Goal: Task Accomplishment & Management: Manage account settings

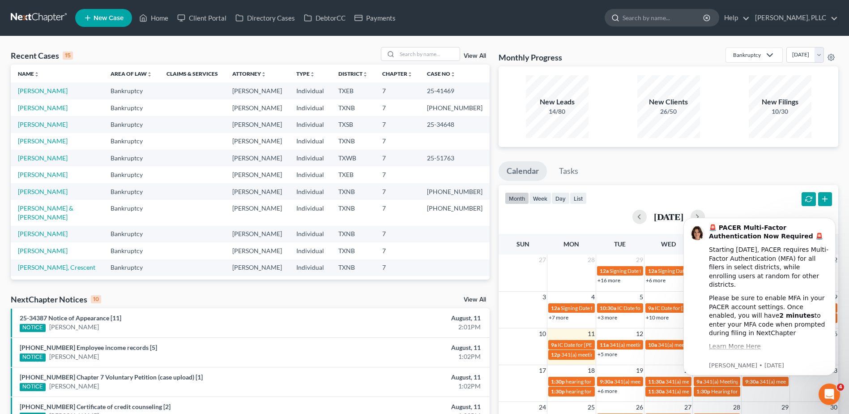
click at [649, 19] on input "search" at bounding box center [664, 17] width 82 height 17
type input "millet"
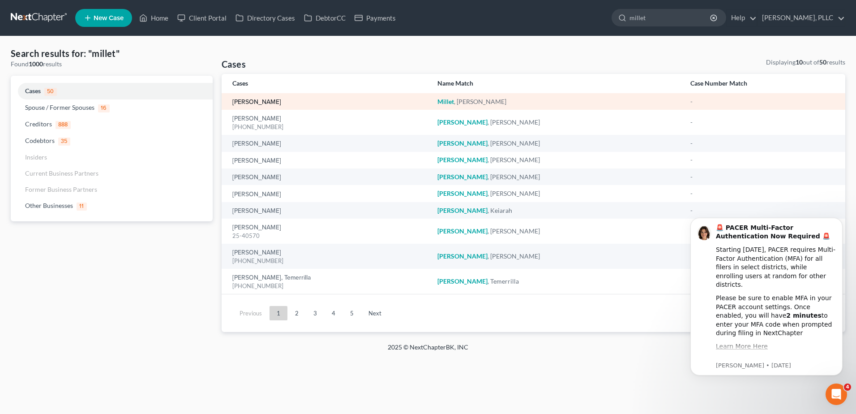
click at [250, 103] on link "[PERSON_NAME]" at bounding box center [256, 102] width 49 height 6
select select "4"
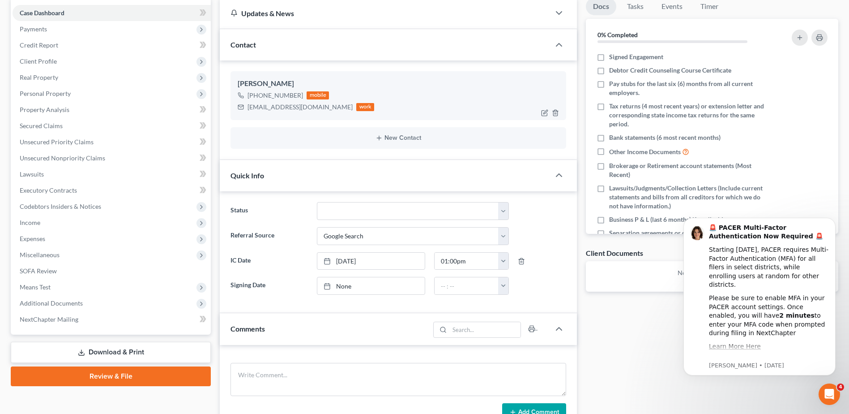
scroll to position [90, 0]
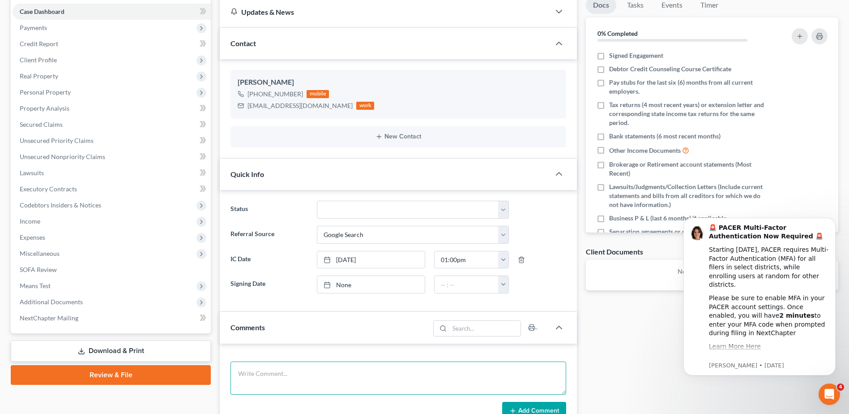
click at [363, 372] on textarea at bounding box center [399, 377] width 336 height 33
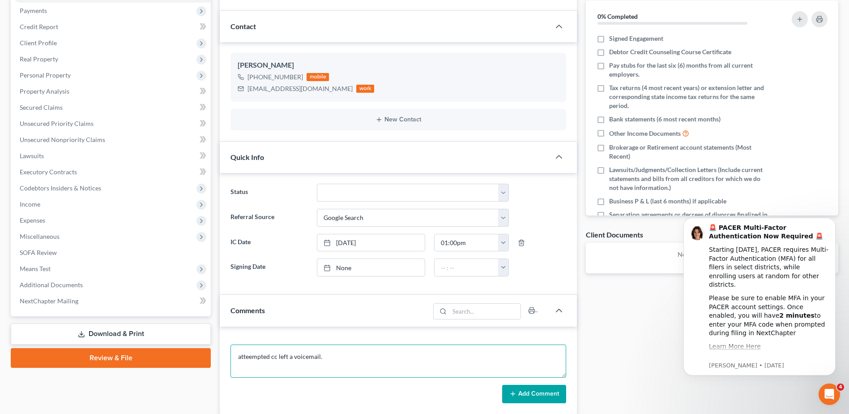
scroll to position [179, 0]
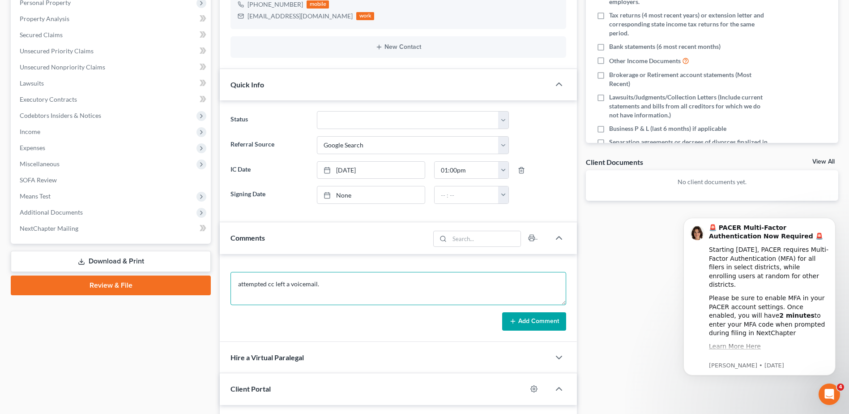
type textarea "attempted cc left a voicemail."
click at [507, 314] on button "Add Comment" at bounding box center [534, 321] width 64 height 19
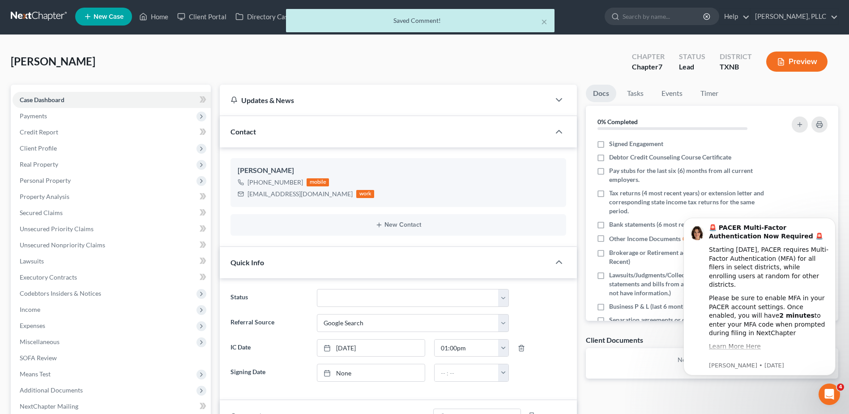
scroll to position [0, 0]
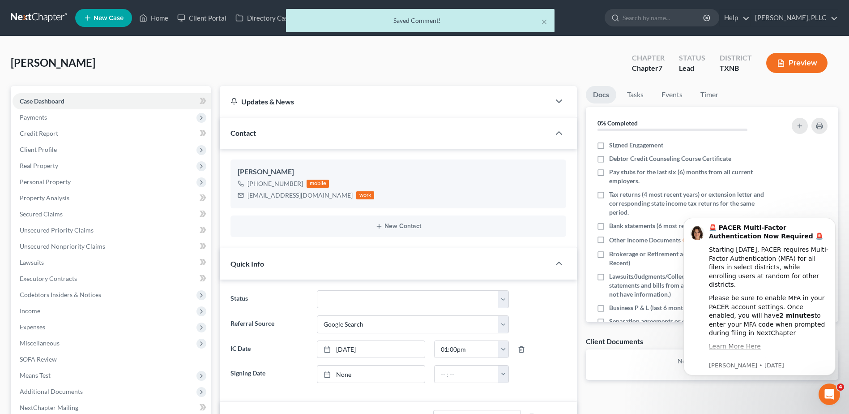
click at [634, 16] on div "× Saved Comment!" at bounding box center [420, 23] width 849 height 28
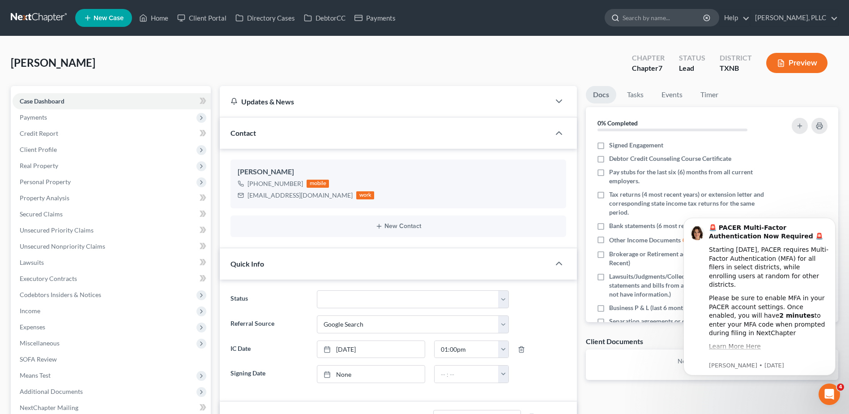
click at [643, 13] on input "search" at bounding box center [664, 17] width 82 height 17
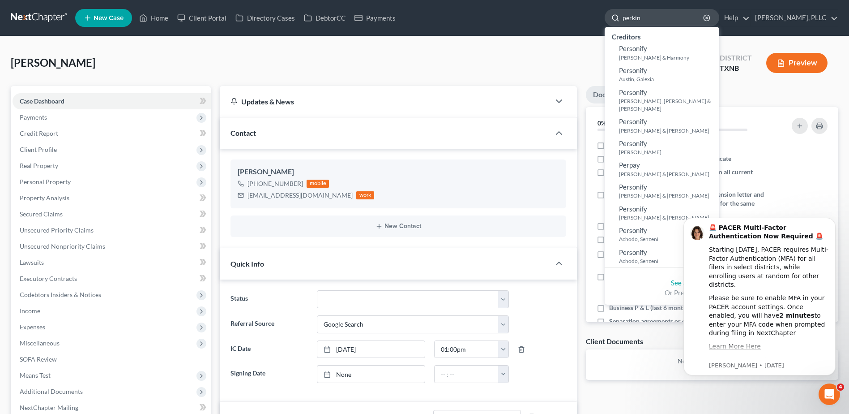
type input "[PERSON_NAME]"
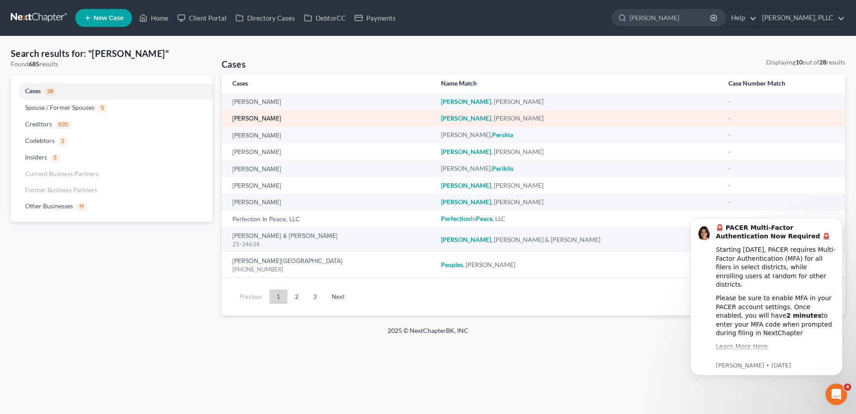
click at [261, 120] on link "[PERSON_NAME]" at bounding box center [256, 119] width 49 height 6
select select "4"
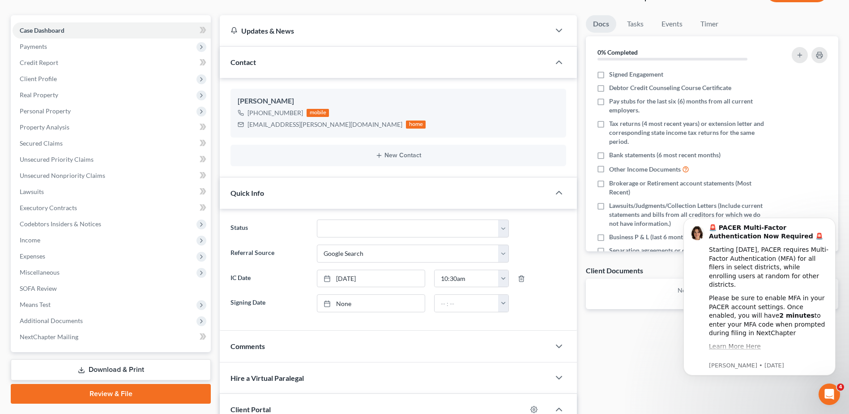
scroll to position [90, 0]
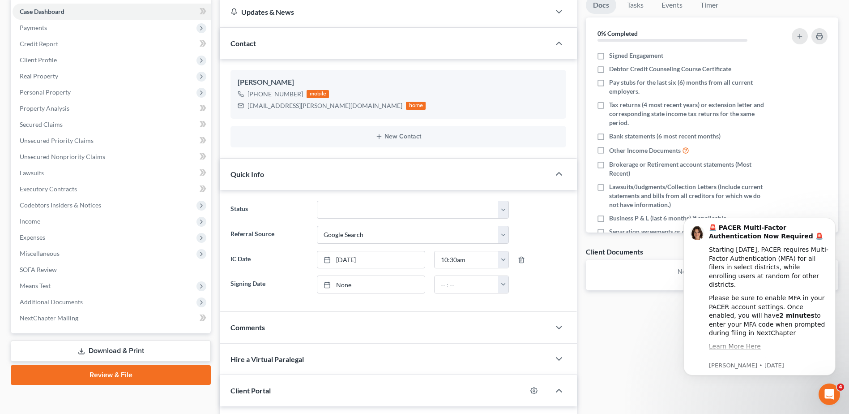
click at [313, 329] on div "Comments" at bounding box center [385, 327] width 330 height 31
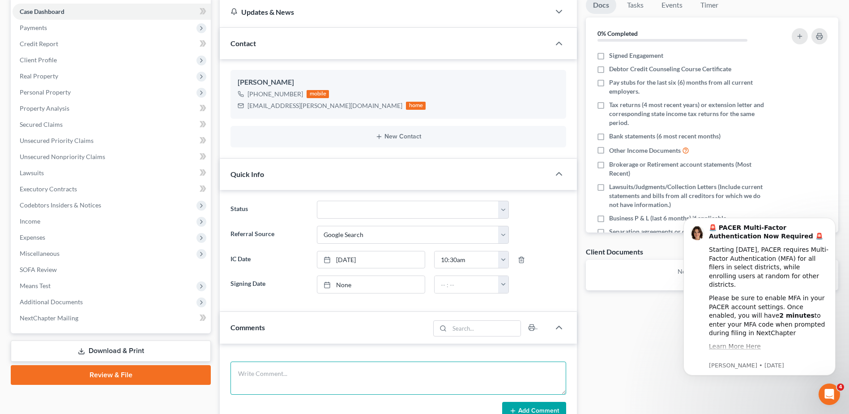
click at [300, 369] on textarea at bounding box center [399, 377] width 336 height 33
type textarea "Still interested in filing, but she has additional questions in regard to her h…"
drag, startPoint x: 519, startPoint y: 373, endPoint x: 167, endPoint y: 366, distance: 352.5
click at [141, 362] on div "Petition Navigation Case Dashboard Payments Invoices Payments Payments Credit R…" at bounding box center [424, 336] width 837 height 681
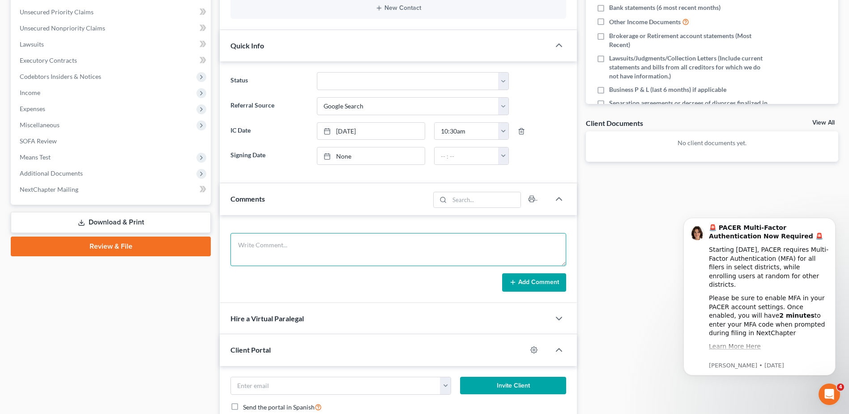
scroll to position [224, 0]
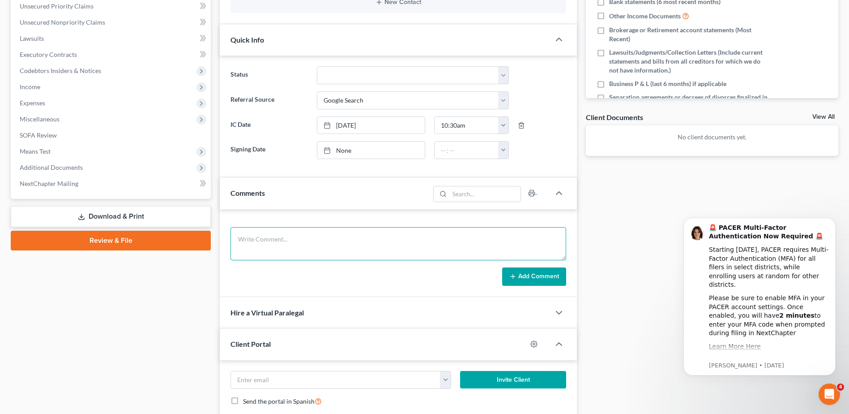
click at [386, 241] on textarea at bounding box center [399, 243] width 336 height 33
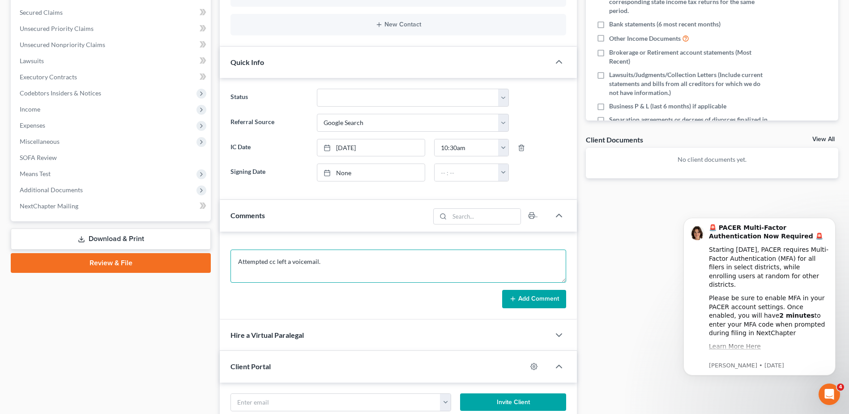
scroll to position [179, 0]
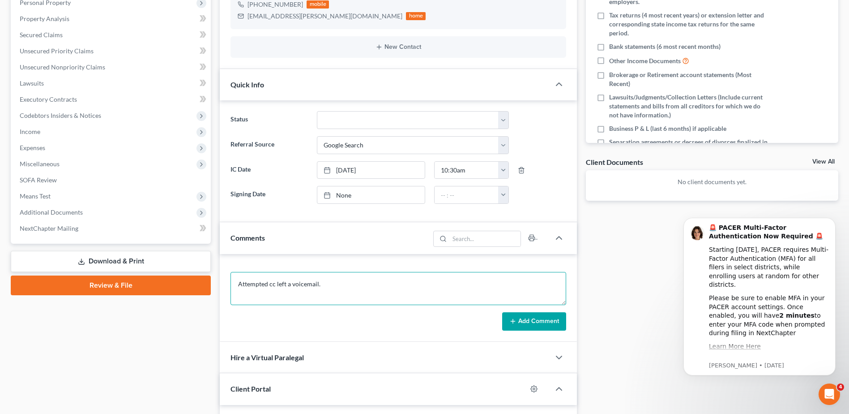
type textarea "Attempted cc left a voicemail."
click at [519, 322] on button "Add Comment" at bounding box center [534, 321] width 64 height 19
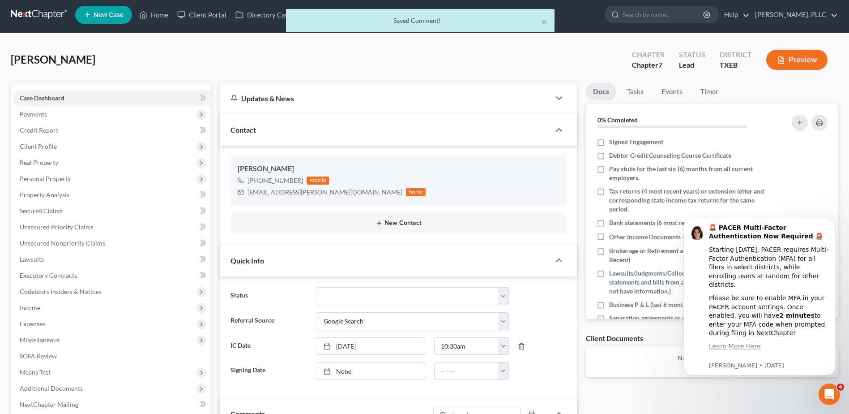
scroll to position [0, 0]
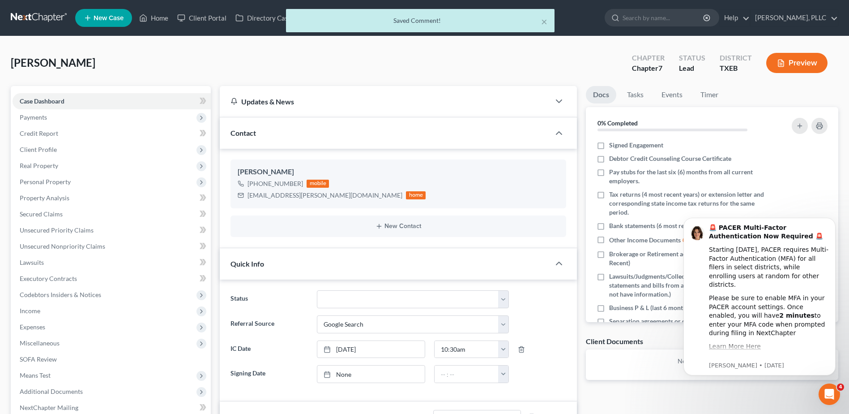
click at [629, 18] on div "× Saved Comment!" at bounding box center [420, 23] width 849 height 28
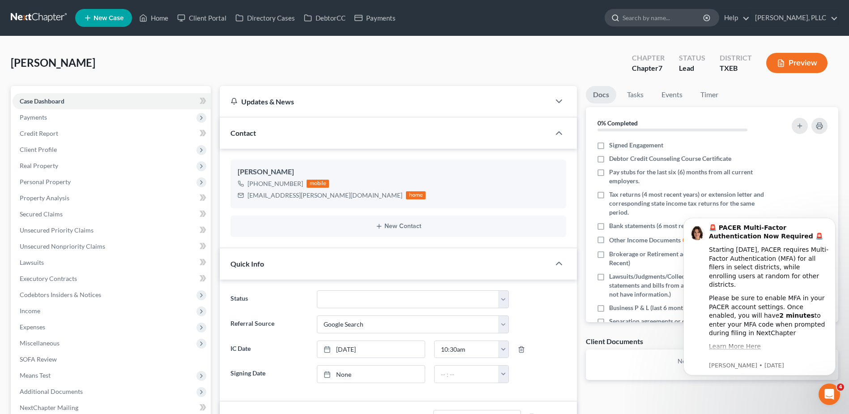
click at [651, 21] on input "search" at bounding box center [664, 17] width 82 height 17
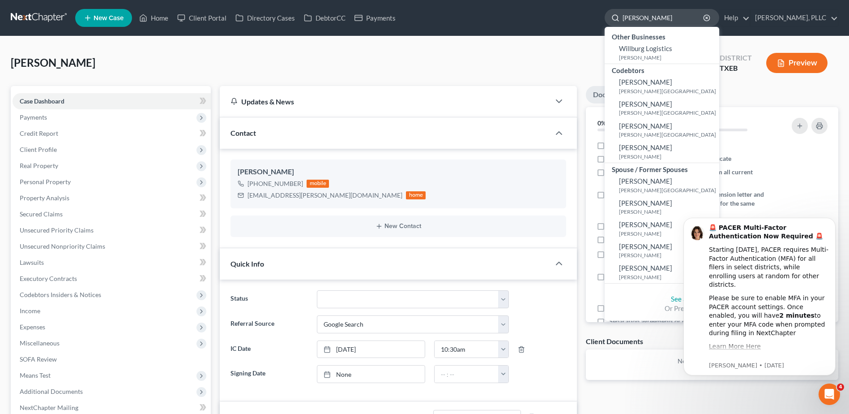
type input "[PERSON_NAME]"
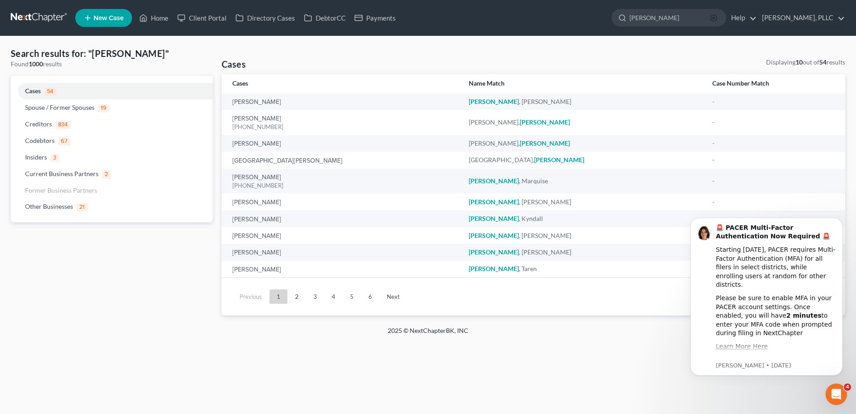
click at [710, 21] on icon "button" at bounding box center [713, 17] width 7 height 7
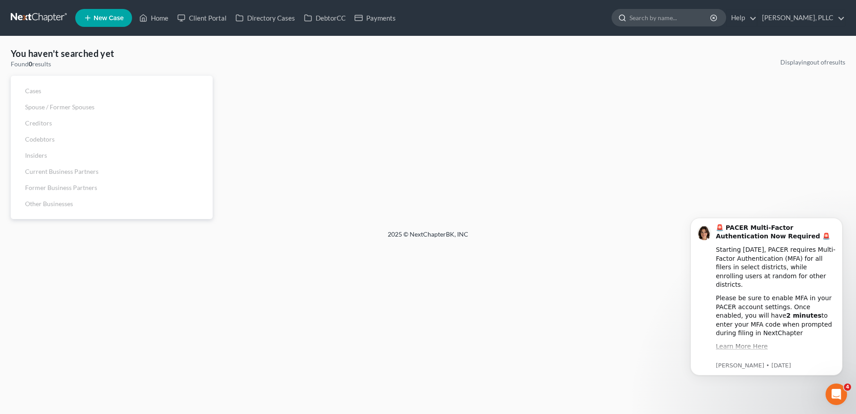
click at [685, 21] on input "search" at bounding box center [671, 17] width 82 height 17
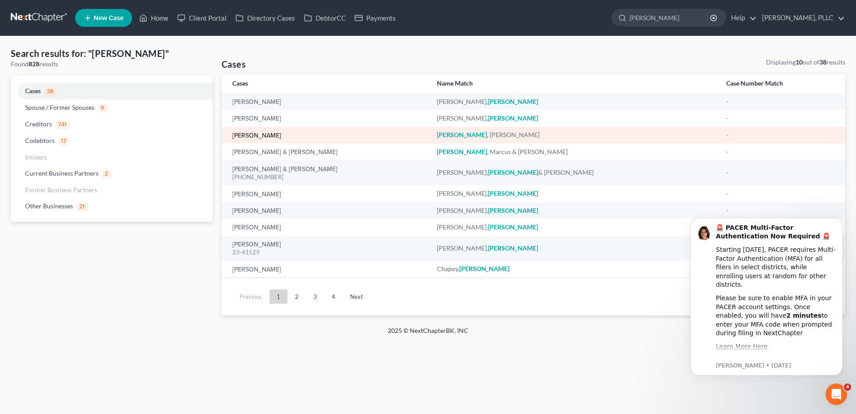
type input "[PERSON_NAME]"
click at [272, 136] on link "[PERSON_NAME]" at bounding box center [256, 136] width 49 height 6
select select "4"
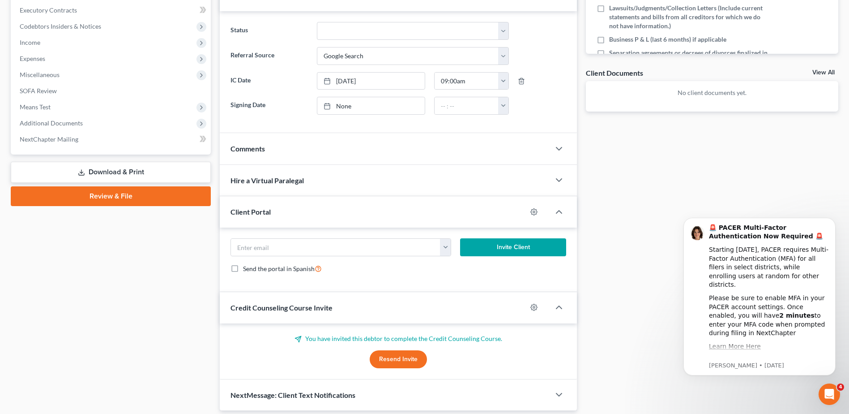
scroll to position [269, 0]
click at [425, 155] on div "Comments" at bounding box center [385, 148] width 330 height 31
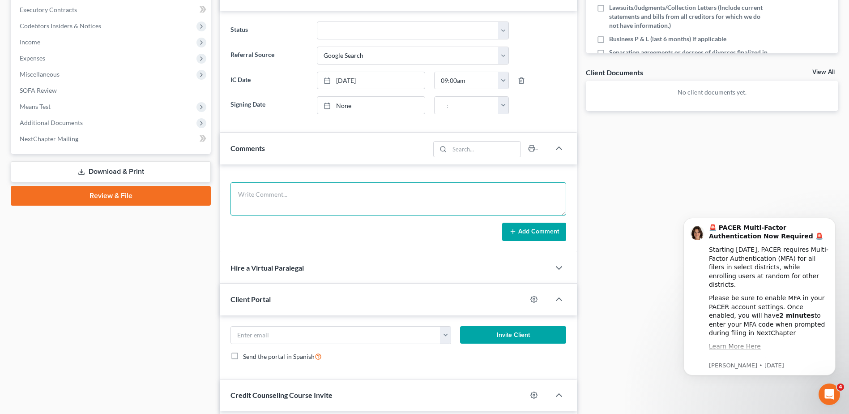
click at [402, 194] on textarea at bounding box center [399, 198] width 336 height 33
type textarea "attempted cc, left a voicemail."
click at [525, 220] on form "attempted cc, left a voicemail. Add Comment" at bounding box center [399, 211] width 336 height 59
click at [528, 223] on button "Add Comment" at bounding box center [534, 232] width 64 height 19
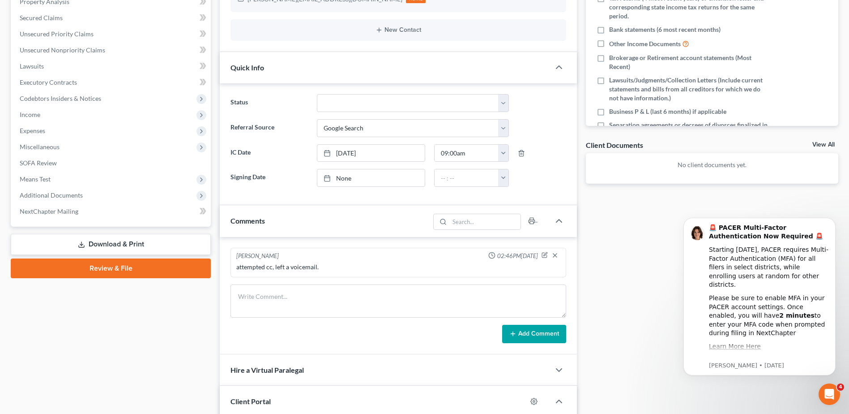
scroll to position [0, 0]
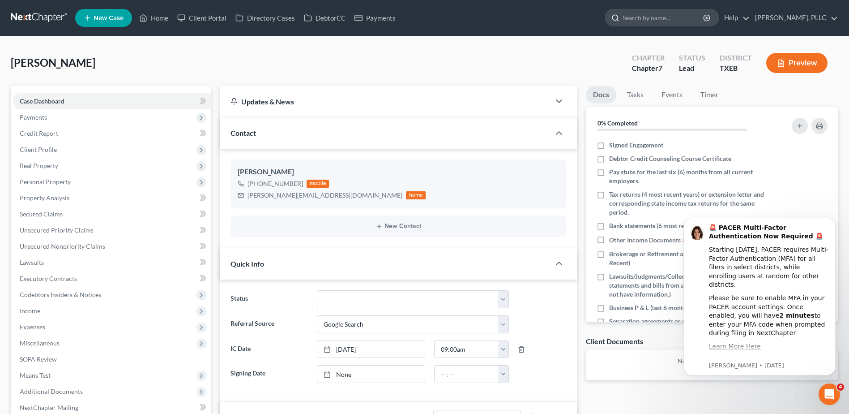
click at [643, 24] on input "search" at bounding box center [664, 17] width 82 height 17
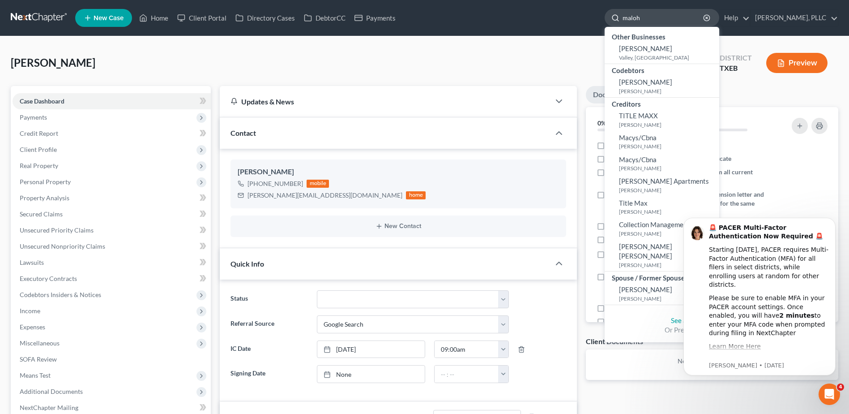
type input "malohi"
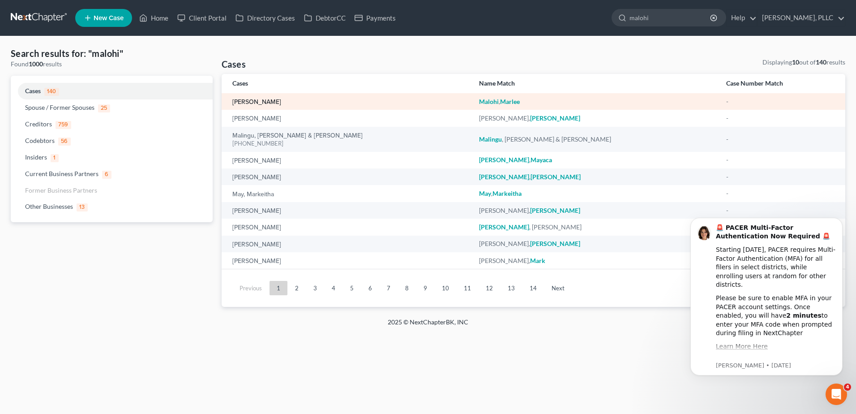
click at [272, 103] on link "[PERSON_NAME]" at bounding box center [256, 102] width 49 height 6
select select "4"
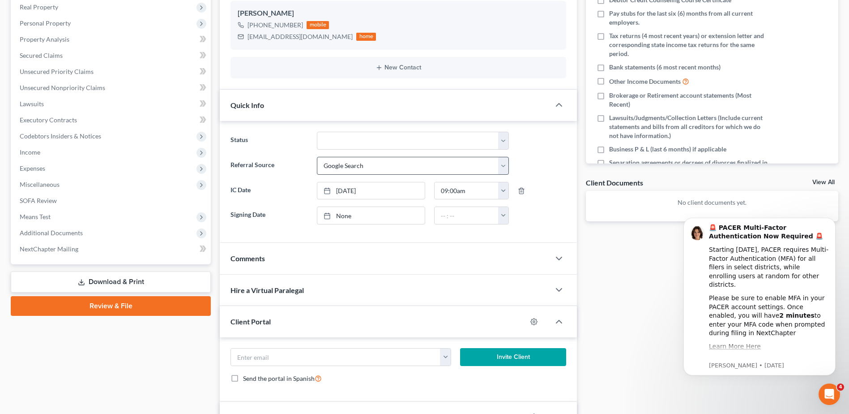
scroll to position [179, 0]
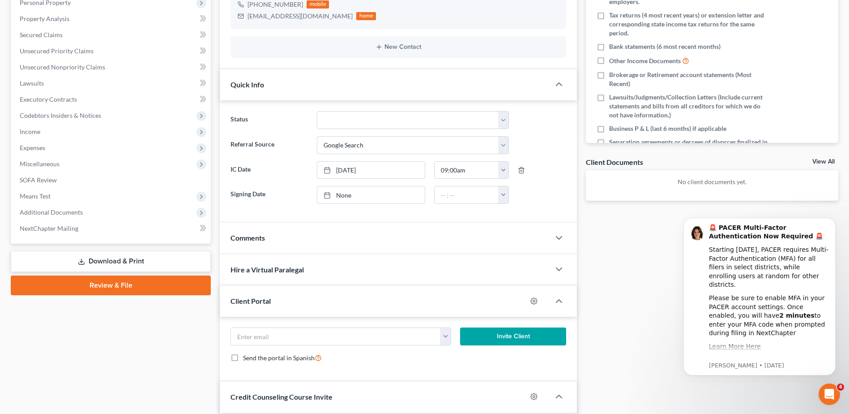
click at [411, 250] on div "Comments" at bounding box center [385, 237] width 330 height 31
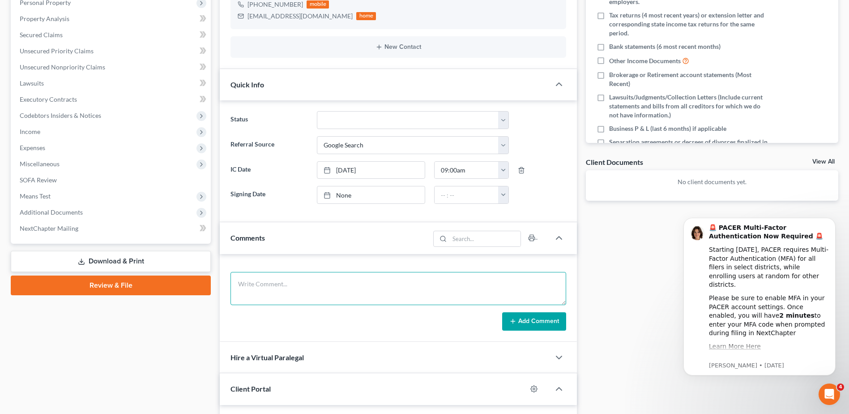
click at [400, 283] on textarea at bounding box center [399, 288] width 336 height 33
type textarea "Still interested in filing, but she has additional questions in regard to her h…"
drag, startPoint x: 520, startPoint y: 278, endPoint x: 238, endPoint y: 266, distance: 281.9
click at [220, 261] on div "Still interested in filing, but she has additional questions in regard to her h…" at bounding box center [398, 298] width 357 height 88
type textarea "number oss, attempted cc."
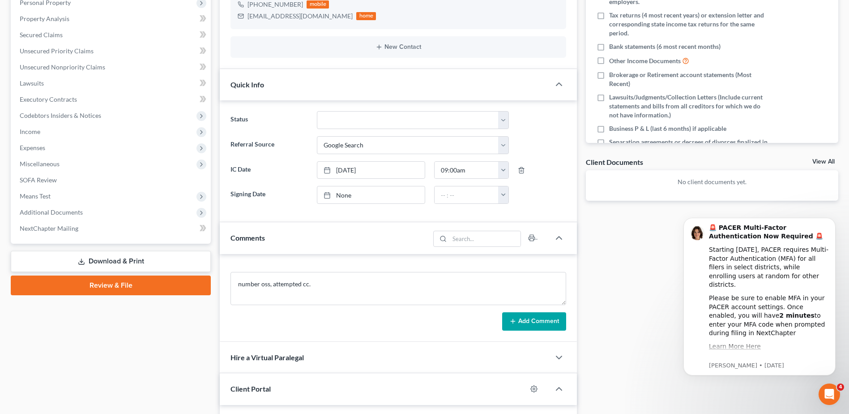
click at [544, 313] on button "Add Comment" at bounding box center [534, 321] width 64 height 19
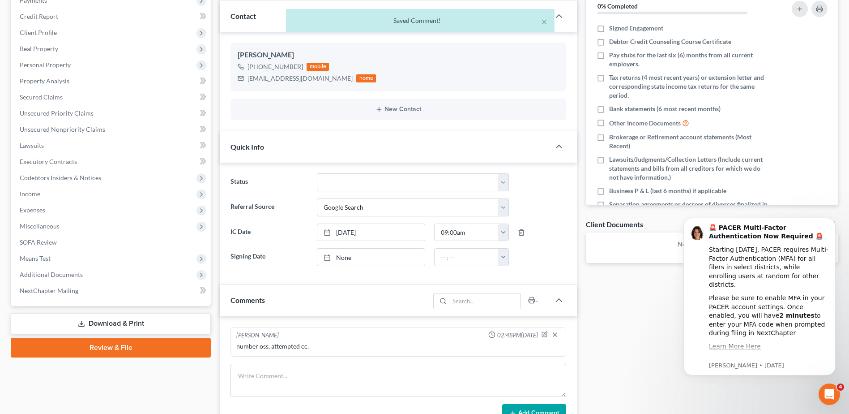
scroll to position [0, 0]
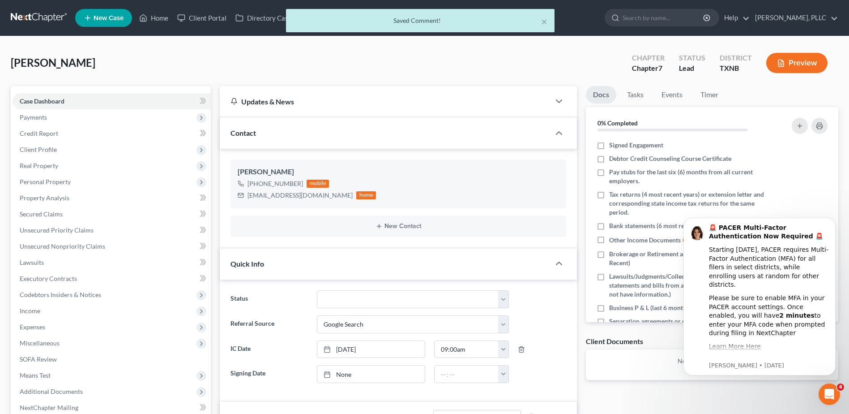
click at [651, 16] on div "× Saved Comment!" at bounding box center [420, 23] width 849 height 28
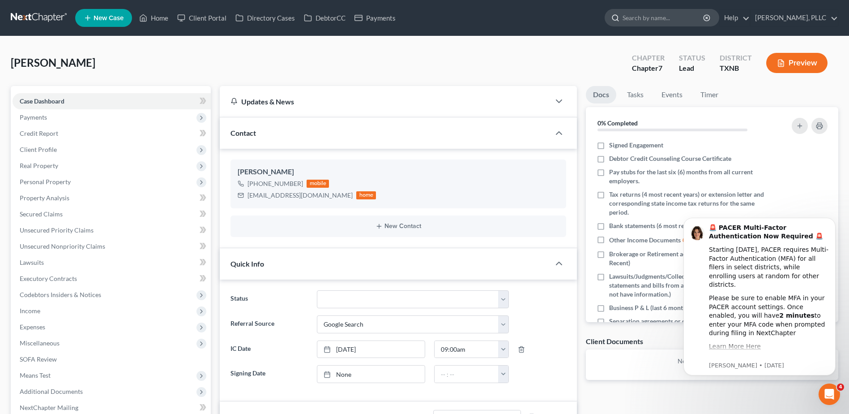
click at [650, 16] on input "search" at bounding box center [664, 17] width 82 height 17
type input "[PERSON_NAME]"
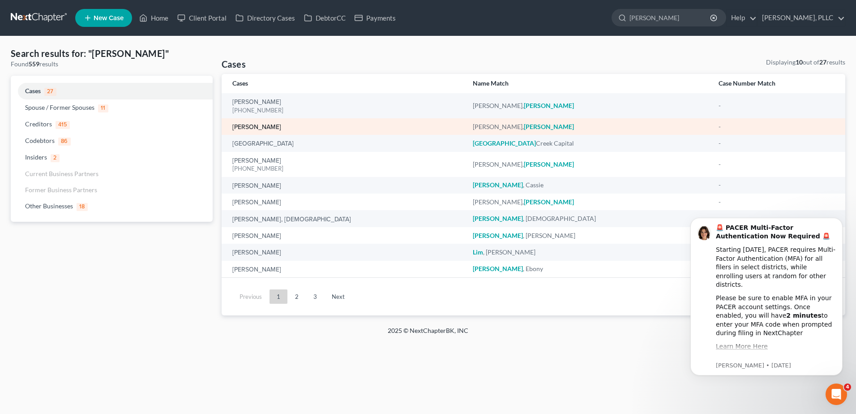
click at [280, 128] on link "[PERSON_NAME]" at bounding box center [256, 127] width 49 height 6
select select "4"
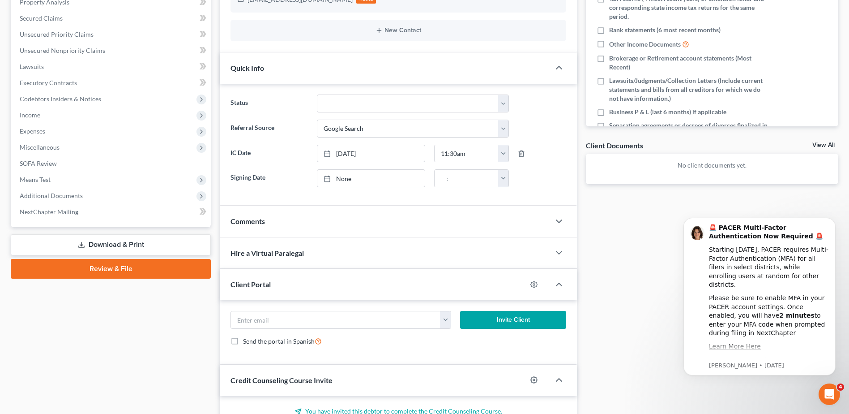
scroll to position [224, 0]
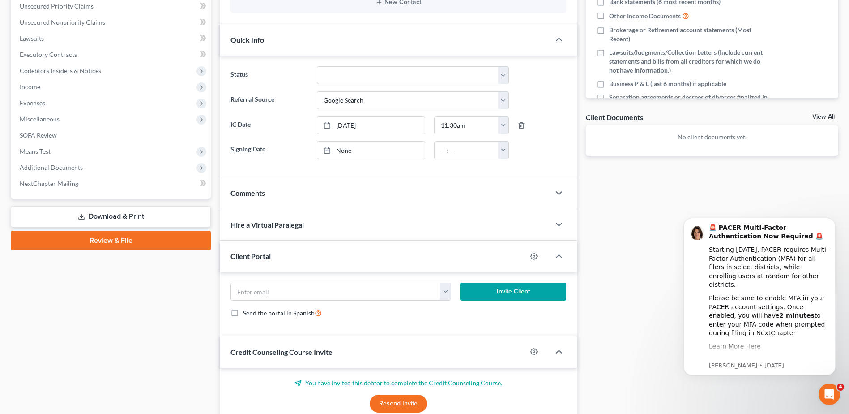
click at [428, 193] on div "Comments" at bounding box center [385, 192] width 330 height 31
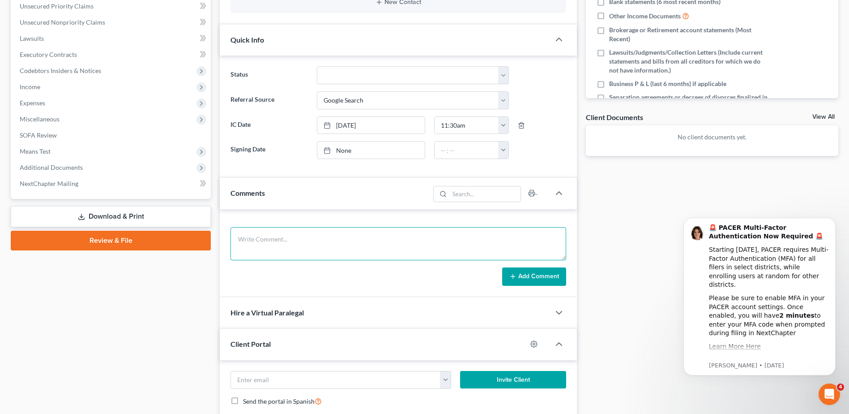
click at [386, 241] on textarea at bounding box center [399, 243] width 336 height 33
click at [323, 238] on textarea at bounding box center [399, 243] width 336 height 33
type textarea "attempted a courtesy call and left a voicemail."
click at [544, 279] on button "Add Comment" at bounding box center [534, 276] width 64 height 19
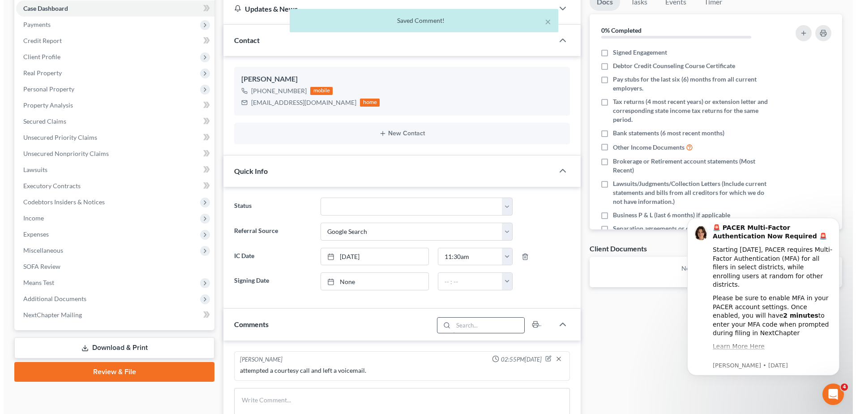
scroll to position [0, 0]
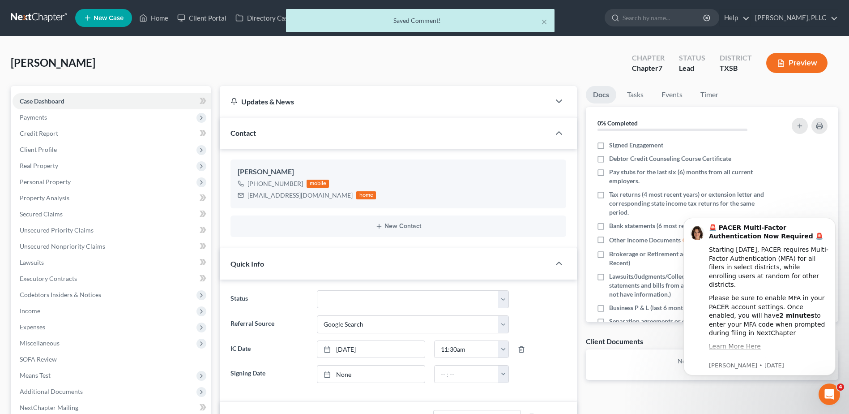
click at [652, 19] on div "× Saved Comment!" at bounding box center [420, 23] width 849 height 28
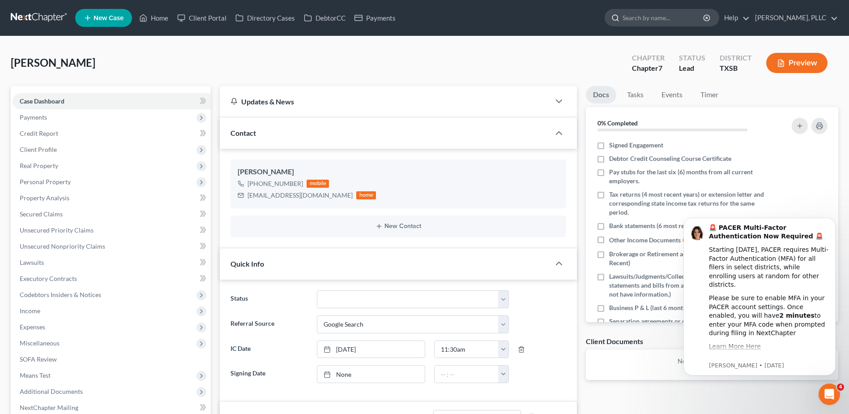
click at [660, 17] on input "search" at bounding box center [664, 17] width 82 height 17
type input "[PERSON_NAME]"
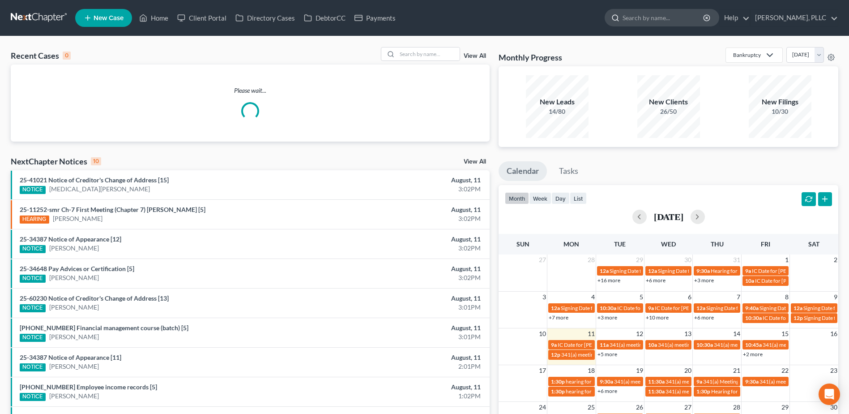
click at [665, 17] on input "search" at bounding box center [664, 17] width 82 height 17
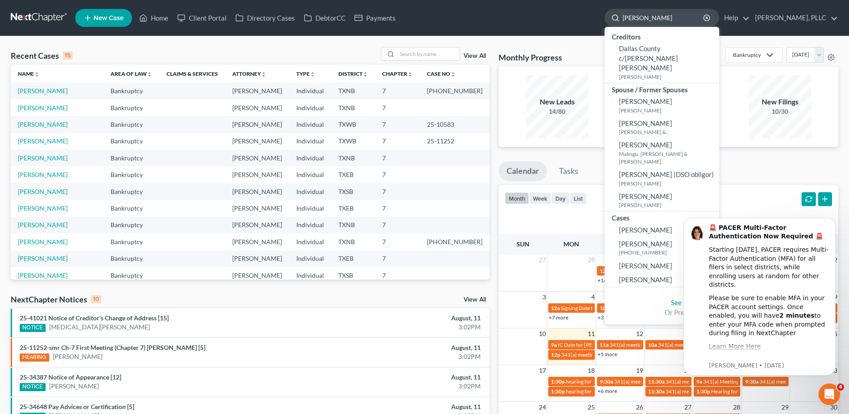
type input "[PERSON_NAME]"
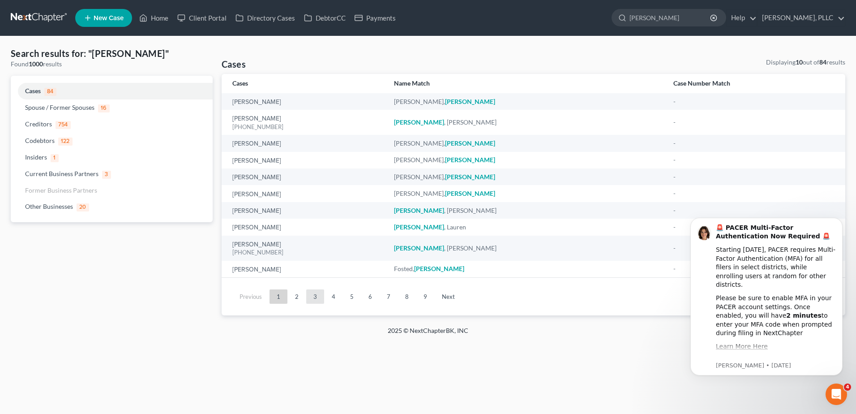
click at [306, 295] on link "3" at bounding box center [315, 296] width 18 height 14
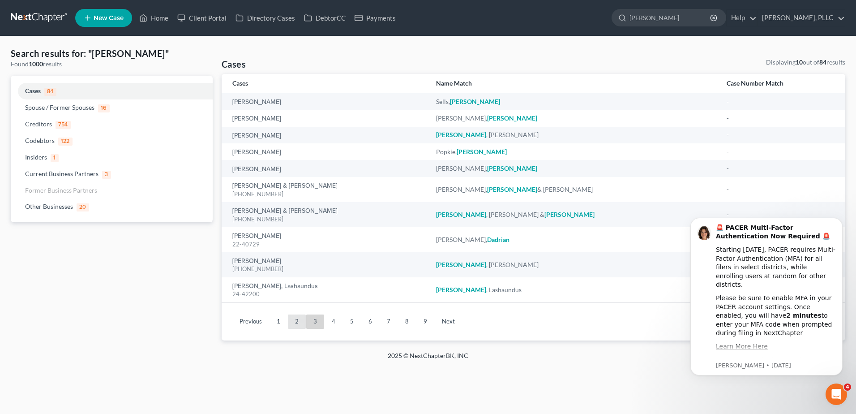
click at [294, 316] on link "2" at bounding box center [297, 321] width 18 height 14
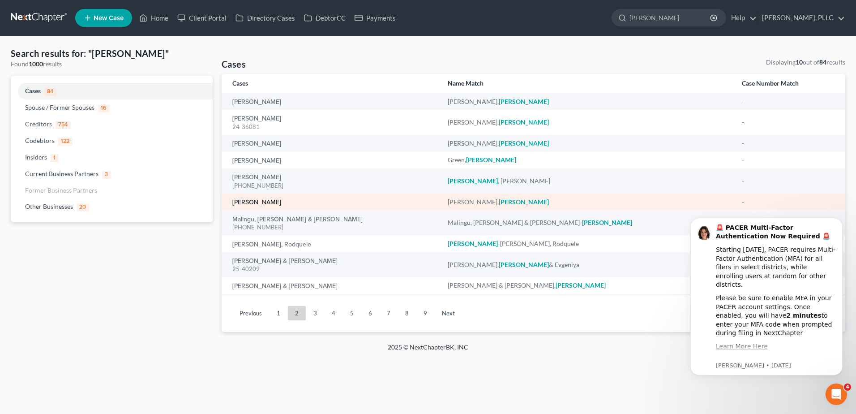
click at [270, 202] on link "Pierce, Danielle" at bounding box center [256, 202] width 49 height 6
select select "4"
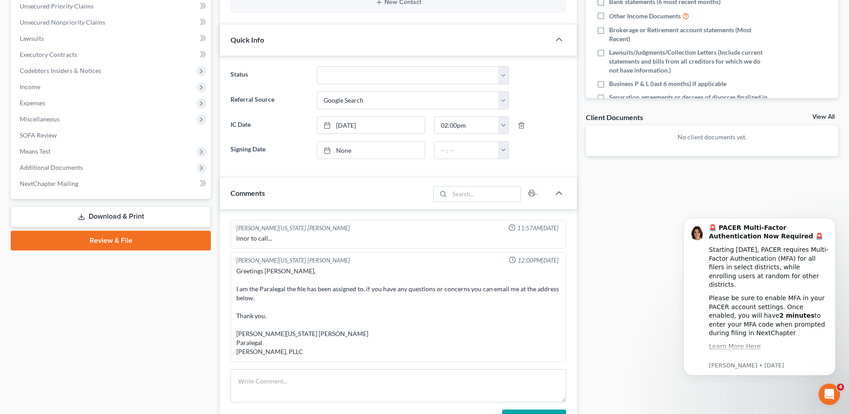
scroll to position [269, 0]
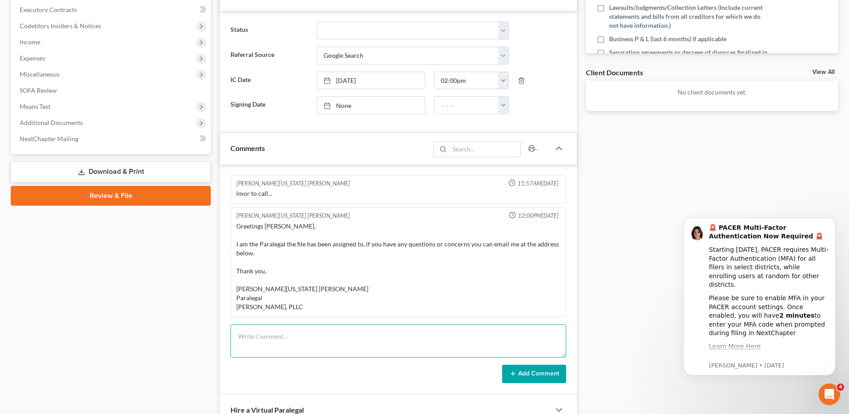
click at [337, 326] on textarea at bounding box center [399, 340] width 336 height 33
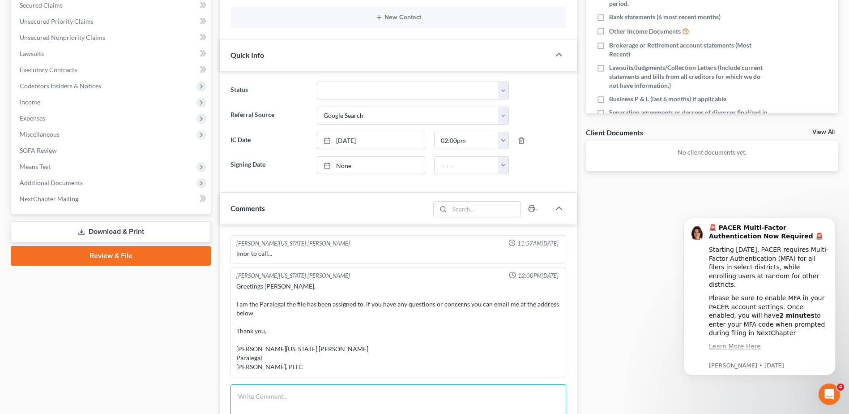
scroll to position [313, 0]
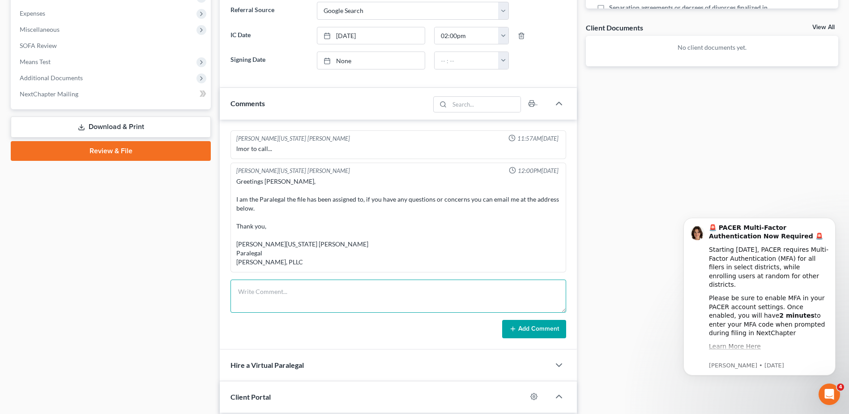
click at [386, 287] on textarea at bounding box center [399, 295] width 336 height 33
click at [350, 291] on textarea at bounding box center [399, 295] width 336 height 33
type textarea "Submitted $1,000 payment, and finished onboarding."
click at [553, 331] on button "Add Comment" at bounding box center [534, 329] width 64 height 19
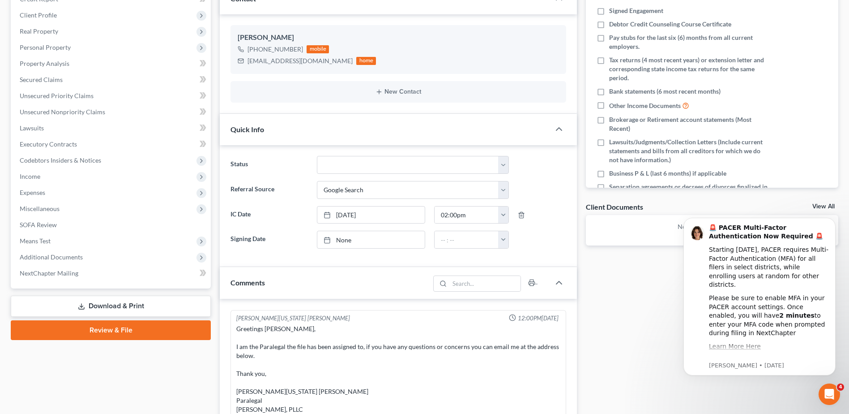
scroll to position [0, 0]
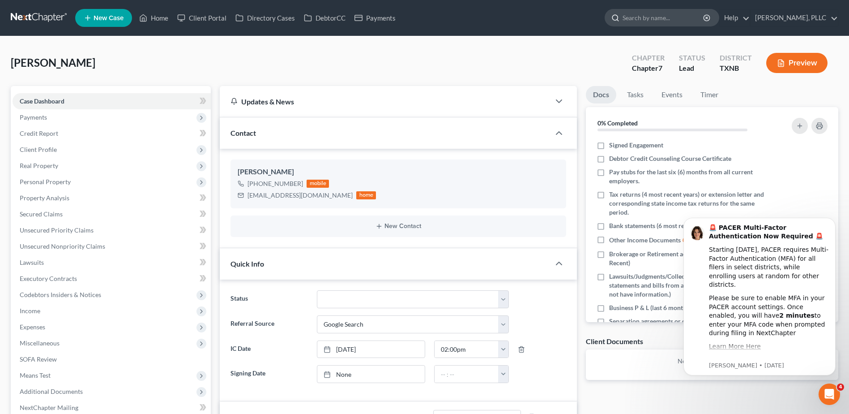
click at [634, 18] on input "search" at bounding box center [664, 17] width 82 height 17
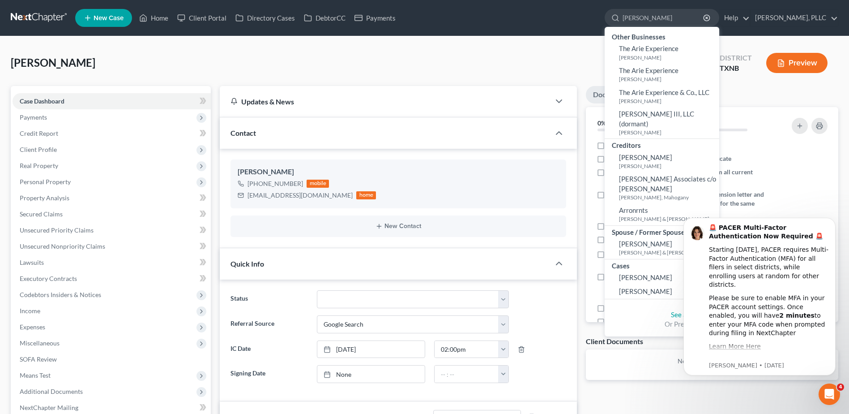
type input "arnold"
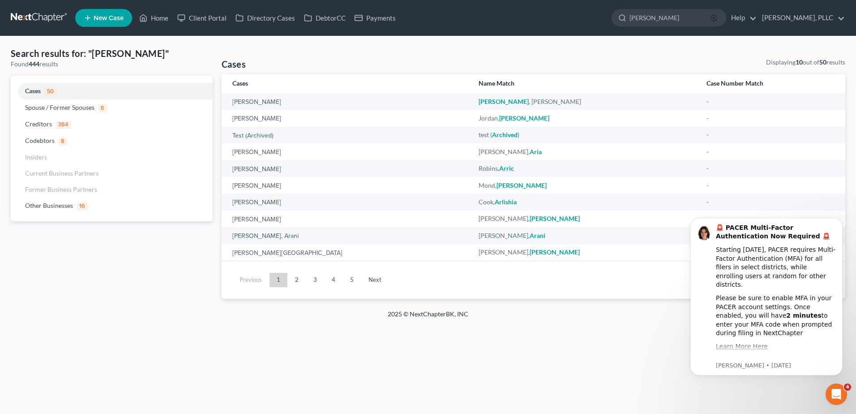
click at [711, 17] on circle "button" at bounding box center [714, 18] width 6 height 6
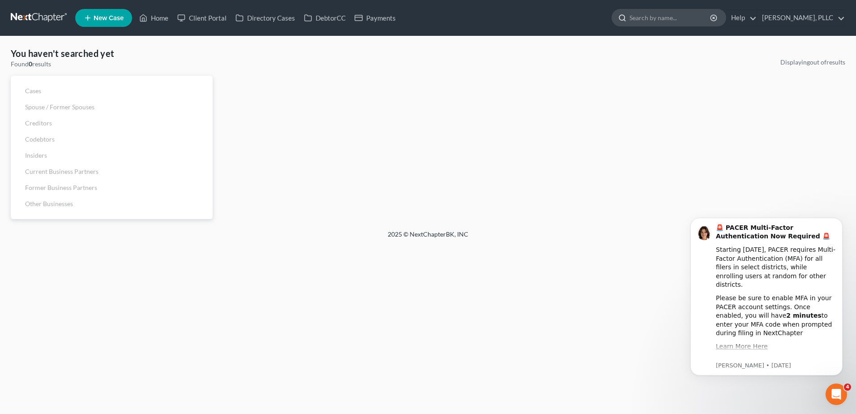
click at [675, 20] on input "search" at bounding box center [671, 17] width 82 height 17
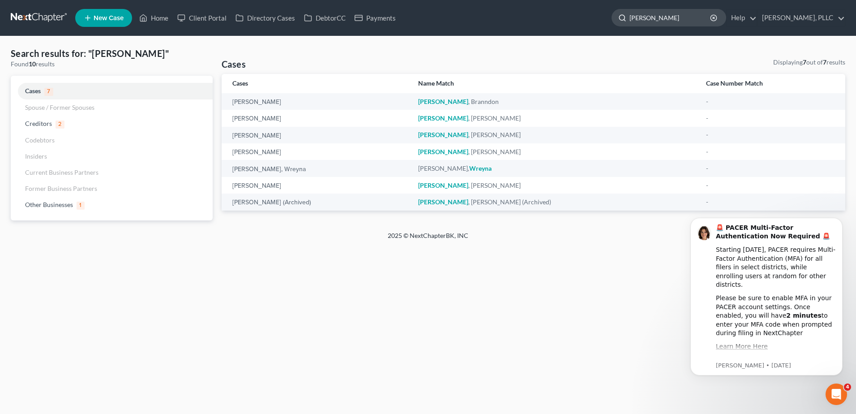
type input "wright"
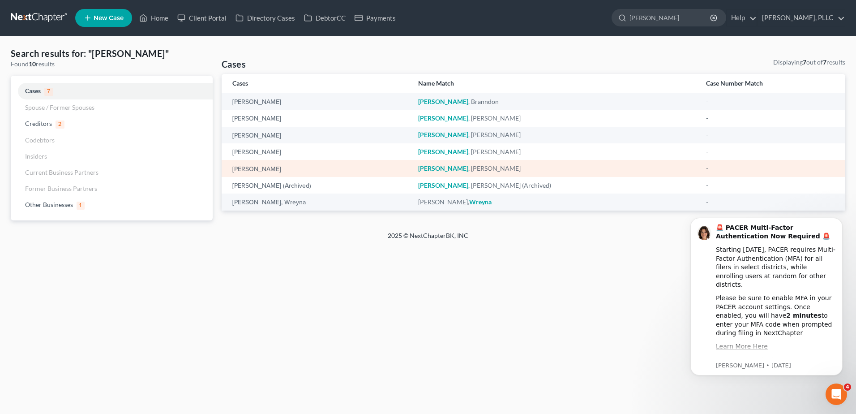
drag, startPoint x: 277, startPoint y: 165, endPoint x: 270, endPoint y: 173, distance: 10.2
click at [275, 166] on div "Wright, Anthony" at bounding box center [317, 168] width 171 height 9
click at [270, 173] on td "Wright, Anthony" at bounding box center [316, 168] width 189 height 17
click at [271, 167] on link "Wright, Anthony" at bounding box center [256, 169] width 49 height 6
select select "4"
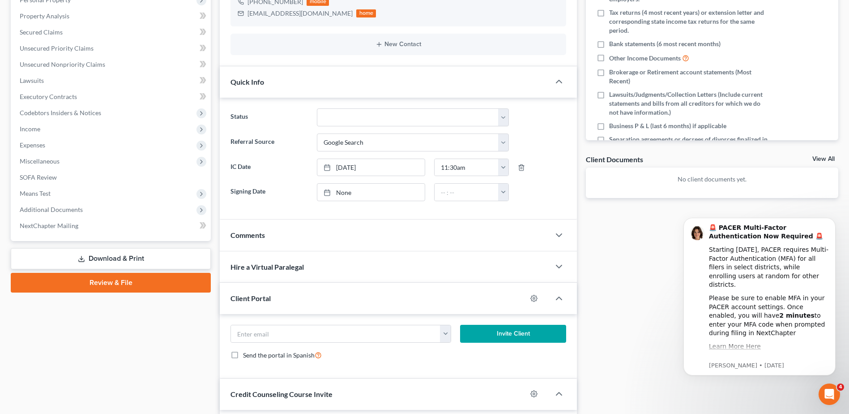
scroll to position [269, 0]
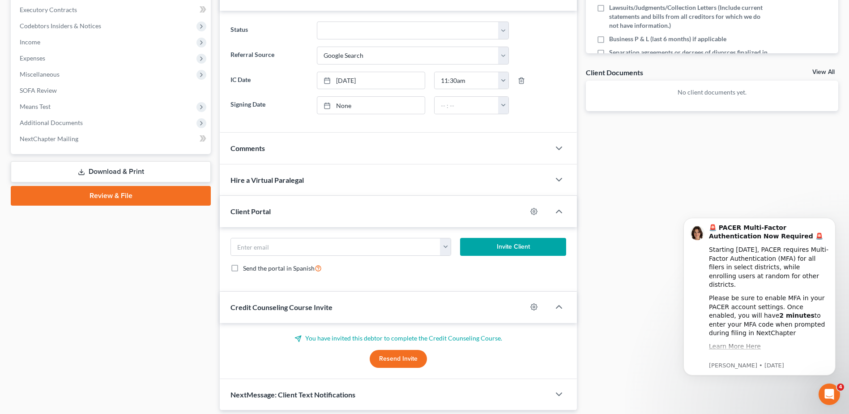
click at [311, 156] on div "Comments" at bounding box center [385, 148] width 330 height 31
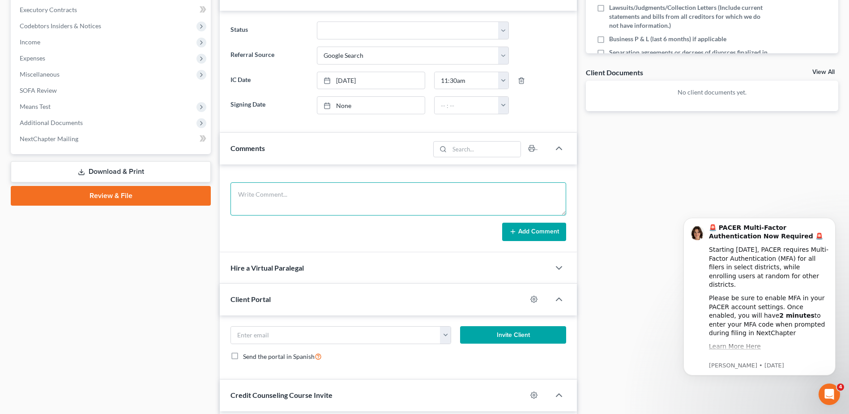
click at [317, 193] on textarea at bounding box center [399, 198] width 336 height 33
type textarea "attempted a courtesy call and left a voicemail."
drag, startPoint x: 527, startPoint y: 234, endPoint x: 524, endPoint y: 238, distance: 5.1
click at [525, 238] on button "Add Comment" at bounding box center [534, 232] width 64 height 19
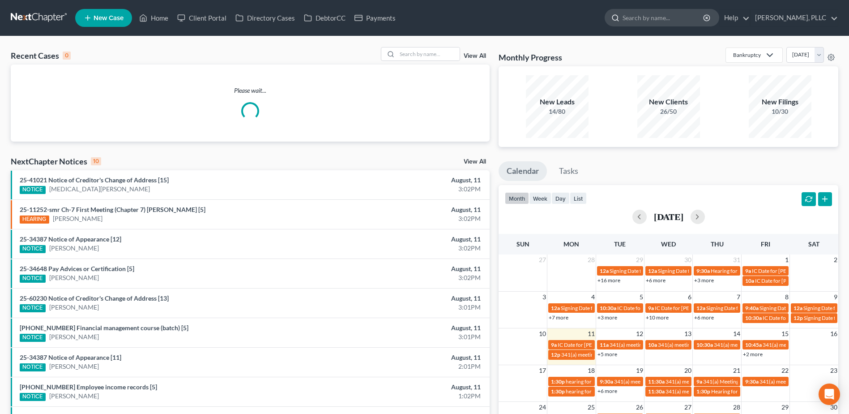
click at [646, 13] on input "search" at bounding box center [664, 17] width 82 height 17
